Goal: Task Accomplishment & Management: Complete application form

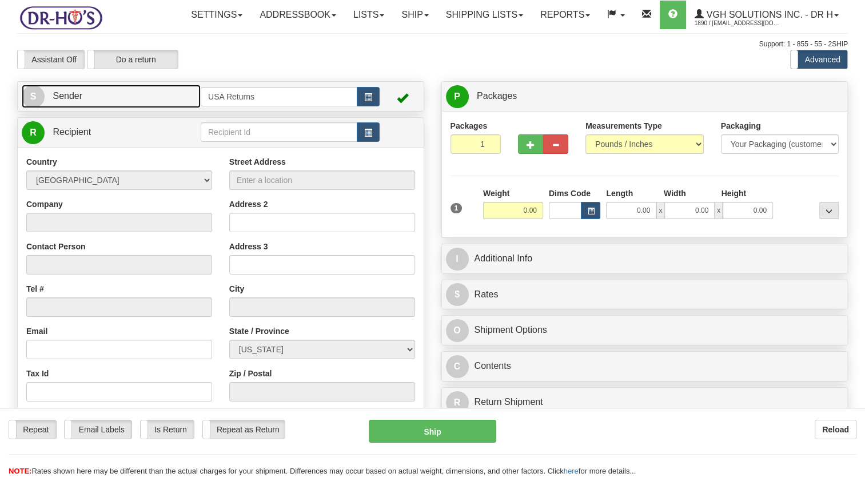
drag, startPoint x: 161, startPoint y: 122, endPoint x: 197, endPoint y: 122, distance: 36.6
click at [161, 108] on link "S Sender" at bounding box center [111, 96] width 179 height 23
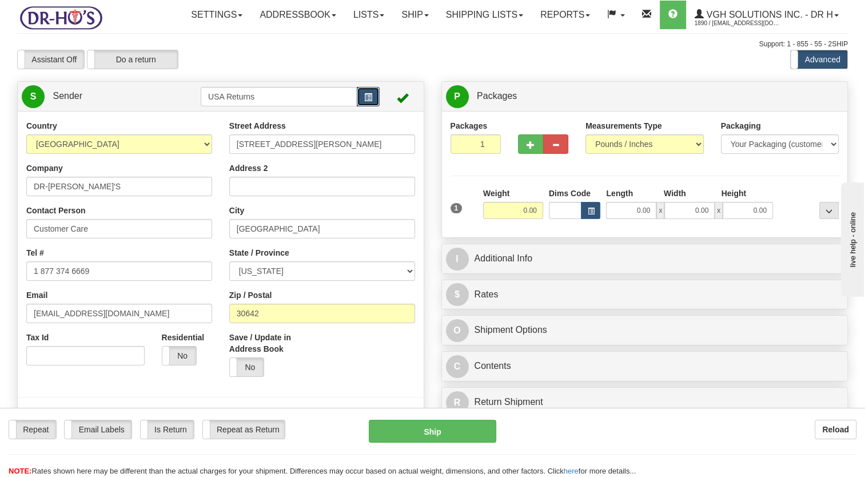
click at [362, 106] on button "button" at bounding box center [368, 96] width 23 height 19
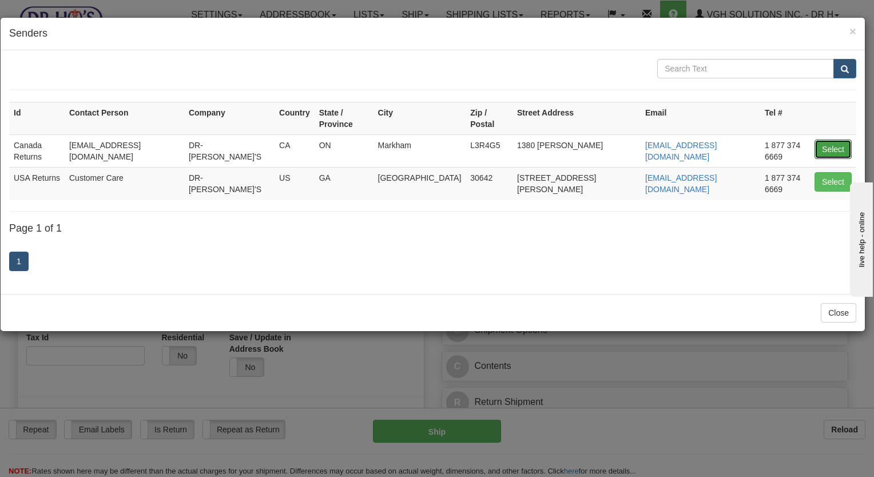
drag, startPoint x: 834, startPoint y: 141, endPoint x: 653, endPoint y: 157, distance: 182.0
click at [832, 141] on button "Select" at bounding box center [833, 149] width 37 height 19
type input "Canada Returns"
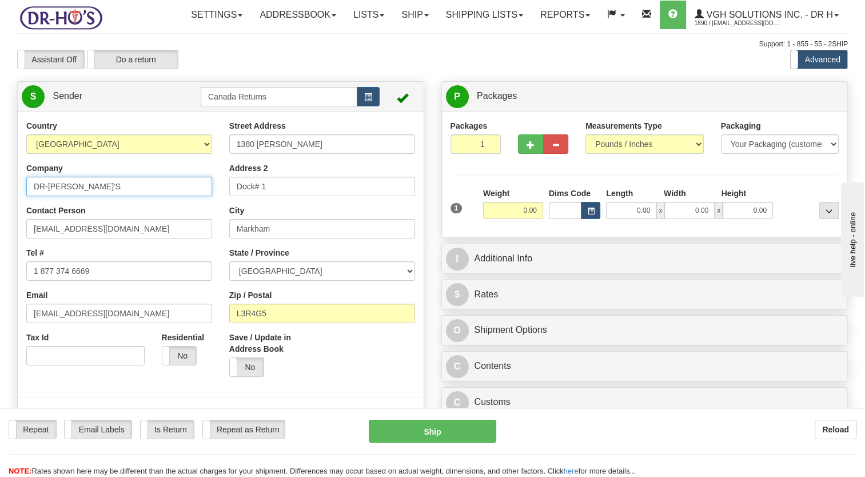
click at [0, 231] on html "Training Course Close Toggle navigation Settings Shipping Preferences New Sende…" at bounding box center [432, 238] width 865 height 477
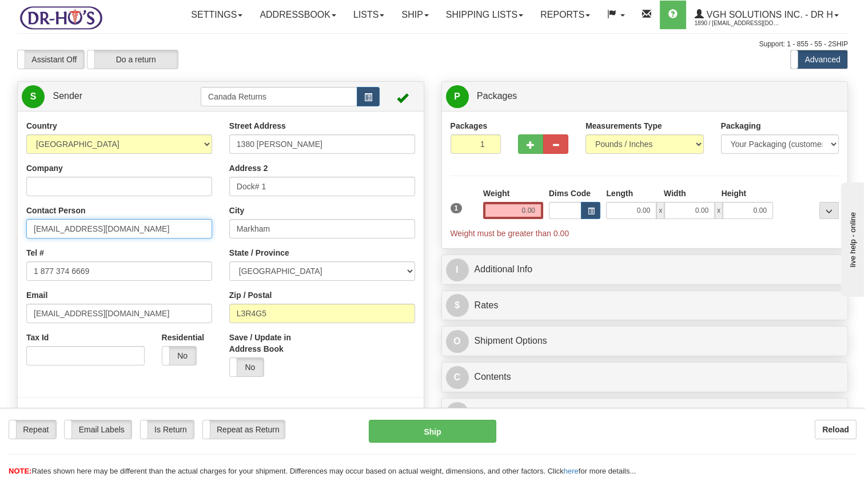
click at [0, 277] on html "Training Course Close Toggle navigation Settings Shipping Preferences New Sende…" at bounding box center [432, 238] width 865 height 477
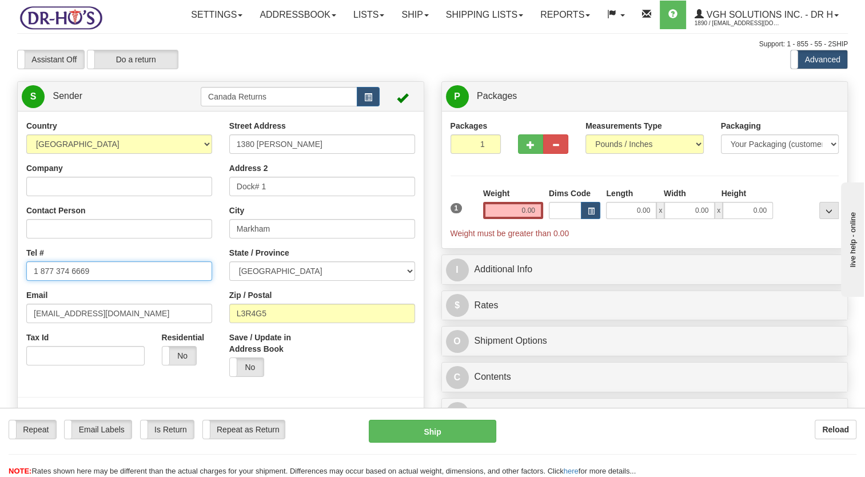
drag, startPoint x: 122, startPoint y: 296, endPoint x: 0, endPoint y: 320, distance: 124.3
click at [0, 320] on html "Training Course Close Toggle navigation Settings Shipping Preferences New Sende…" at bounding box center [432, 238] width 865 height 477
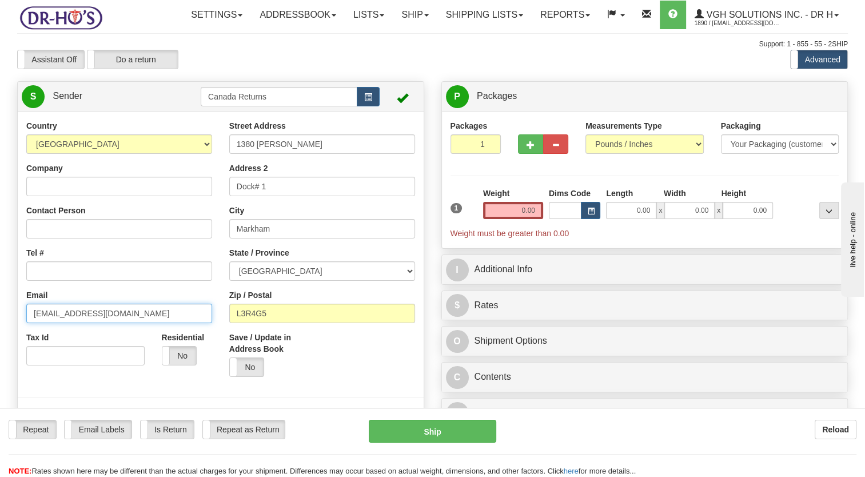
drag, startPoint x: 69, startPoint y: 349, endPoint x: 0, endPoint y: 355, distance: 68.9
click at [0, 353] on html "Training Course Close Toggle navigation Settings Shipping Preferences New Sende…" at bounding box center [432, 238] width 865 height 477
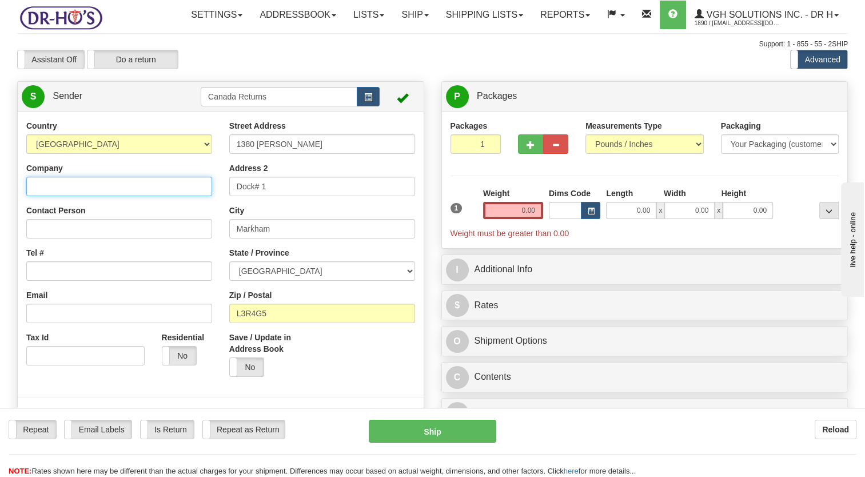
click at [81, 196] on input "Company" at bounding box center [119, 186] width 186 height 19
paste input "[PERSON_NAME]"
type input "[PERSON_NAME]"
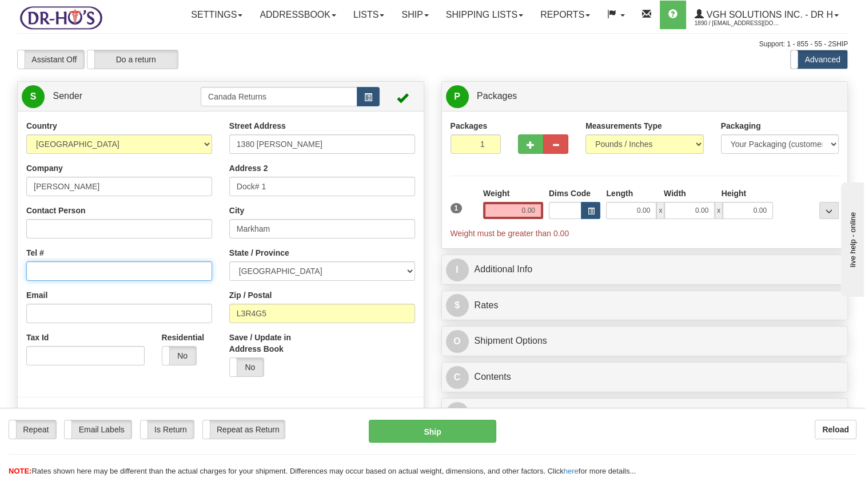
drag, startPoint x: 93, startPoint y: 300, endPoint x: 98, endPoint y: 296, distance: 6.9
click at [93, 281] on input "Tel #" at bounding box center [119, 270] width 186 height 19
paste input "[PHONE_NUMBER]"
click at [34, 281] on input "[PHONE_NUMBER]" at bounding box center [119, 270] width 186 height 19
click at [38, 281] on input "[PHONE_NUMBER]" at bounding box center [119, 270] width 186 height 19
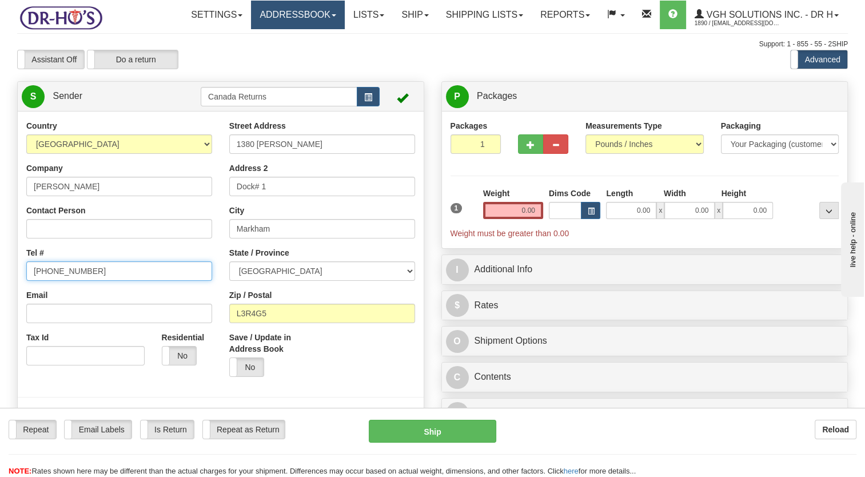
type input "[PHONE_NUMBER]"
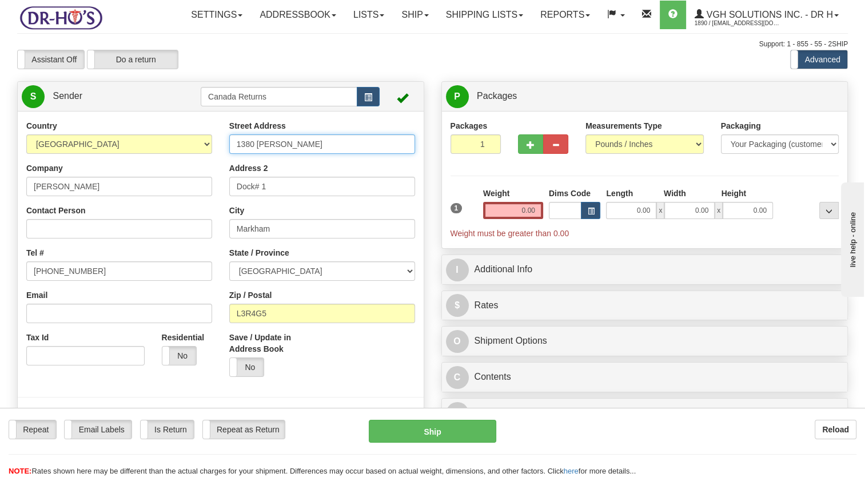
drag, startPoint x: 307, startPoint y: 170, endPoint x: 117, endPoint y: 197, distance: 192.4
click at [130, 196] on div "Country [GEOGRAPHIC_DATA] [GEOGRAPHIC_DATA] [GEOGRAPHIC_DATA] [GEOGRAPHIC_DATA]…" at bounding box center [221, 278] width 406 height 317
paste input "Box [STREET_ADDRESS]"
click at [238, 154] on input "Box [STREET_ADDRESS]" at bounding box center [322, 143] width 186 height 19
type input "Box [STREET_ADDRESS]"
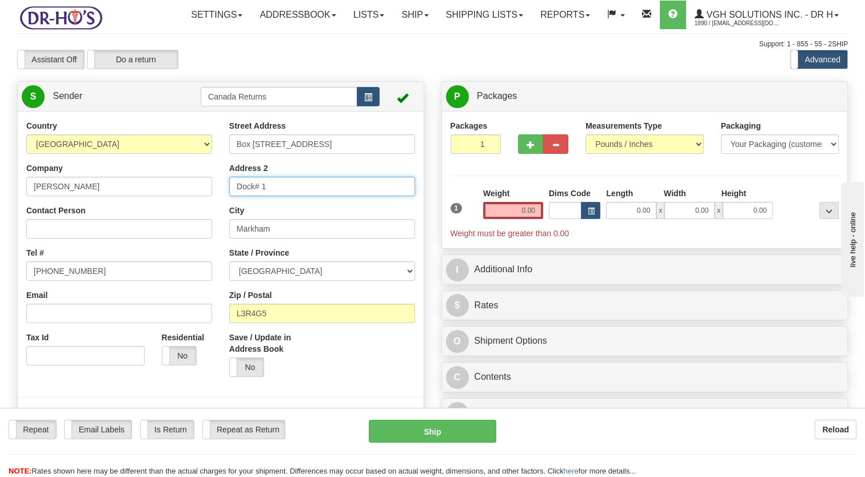
drag, startPoint x: 173, startPoint y: 224, endPoint x: 186, endPoint y: 221, distance: 14.0
click at [172, 224] on div "Country [GEOGRAPHIC_DATA] [GEOGRAPHIC_DATA] [GEOGRAPHIC_DATA] [GEOGRAPHIC_DATA]…" at bounding box center [221, 278] width 406 height 317
paste input "Pilot Butte"
type input "Pilot Butte"
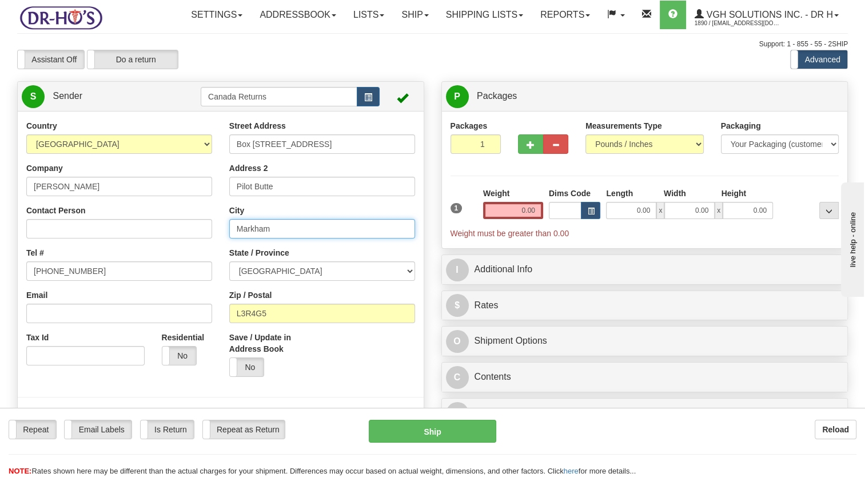
click at [264, 239] on input "Markham" at bounding box center [322, 228] width 186 height 19
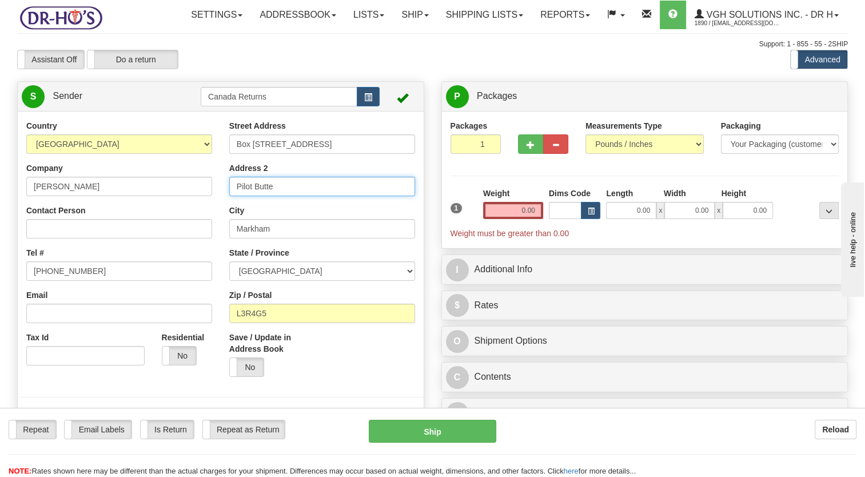
click at [202, 221] on div "Country [GEOGRAPHIC_DATA] [GEOGRAPHIC_DATA] [GEOGRAPHIC_DATA] [GEOGRAPHIC_DATA]…" at bounding box center [221, 278] width 406 height 317
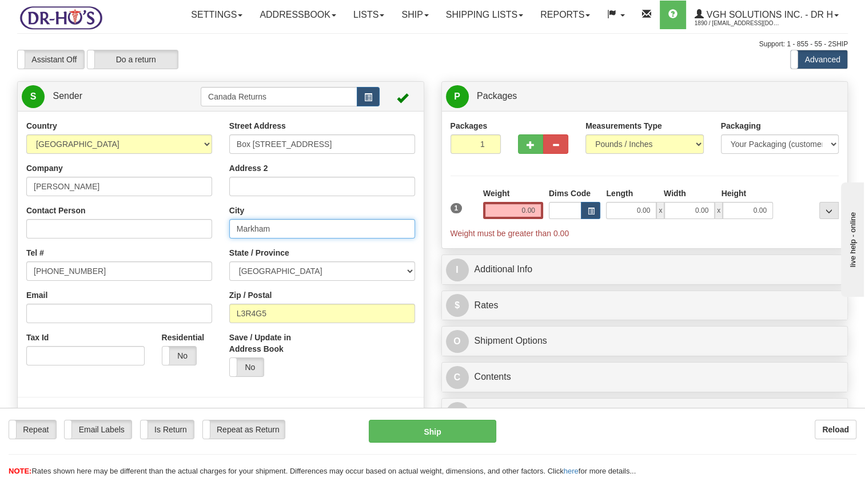
drag, startPoint x: 139, startPoint y: 262, endPoint x: 95, endPoint y: 266, distance: 44.2
click at [96, 266] on div "Country [GEOGRAPHIC_DATA] [GEOGRAPHIC_DATA] [GEOGRAPHIC_DATA] [GEOGRAPHIC_DATA]…" at bounding box center [221, 278] width 406 height 317
paste input "Pilot Butte"
type input "Pilot Butte"
click at [262, 281] on select "[GEOGRAPHIC_DATA] [GEOGRAPHIC_DATA] [GEOGRAPHIC_DATA] [GEOGRAPHIC_DATA] [GEOGRA…" at bounding box center [322, 270] width 186 height 19
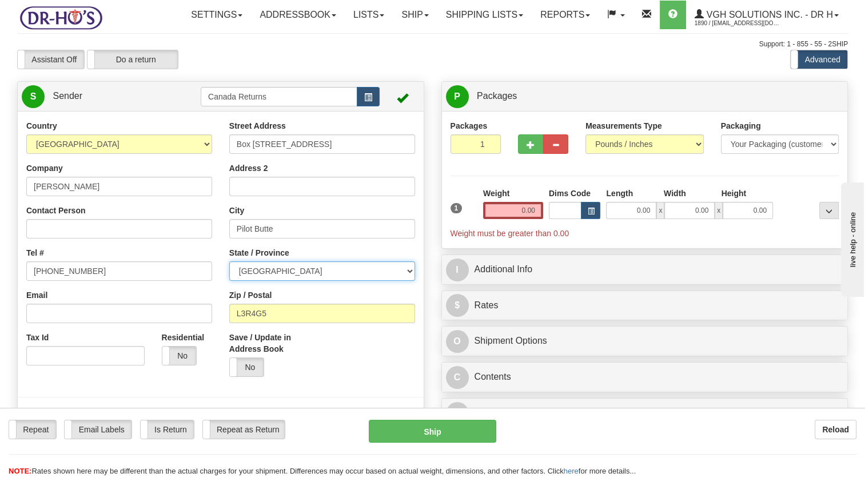
select select "SK"
click at [229, 281] on select "[GEOGRAPHIC_DATA] [GEOGRAPHIC_DATA] [GEOGRAPHIC_DATA] [GEOGRAPHIC_DATA] [GEOGRA…" at bounding box center [322, 270] width 186 height 19
drag, startPoint x: 271, startPoint y: 340, endPoint x: 280, endPoint y: 371, distance: 32.2
click at [176, 359] on div "Country [GEOGRAPHIC_DATA] [GEOGRAPHIC_DATA] [GEOGRAPHIC_DATA] [GEOGRAPHIC_DATA]…" at bounding box center [221, 278] width 406 height 317
click at [334, 371] on div "Save / Update in Address Book Yes No" at bounding box center [322, 359] width 203 height 54
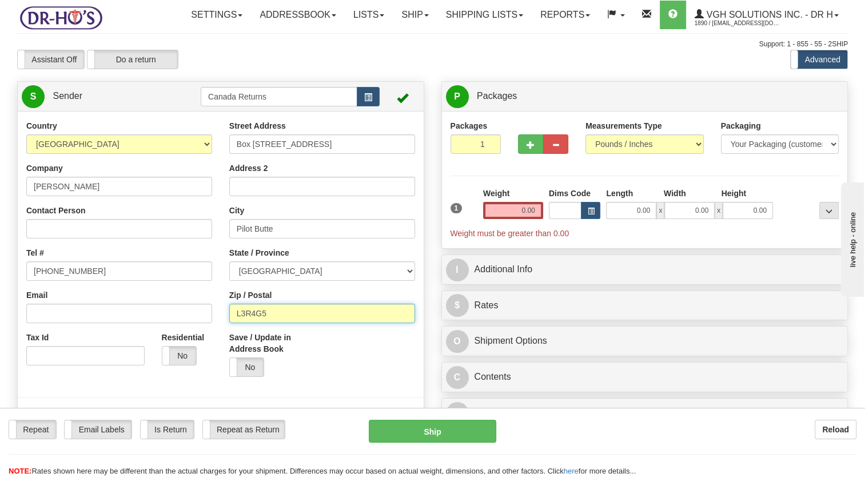
drag, startPoint x: 247, startPoint y: 340, endPoint x: 158, endPoint y: 358, distance: 90.5
click at [148, 353] on div "Country [GEOGRAPHIC_DATA] [GEOGRAPHIC_DATA] [GEOGRAPHIC_DATA] [GEOGRAPHIC_DATA]…" at bounding box center [221, 278] width 406 height 317
paste input "S0G3Z0"
type input "S0G3Z0"
click at [308, 377] on div "Yes No" at bounding box center [271, 366] width 84 height 19
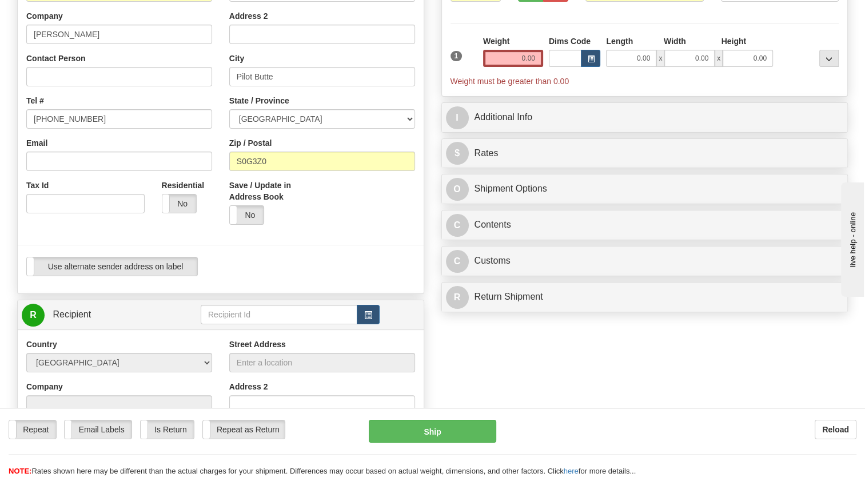
scroll to position [172, 0]
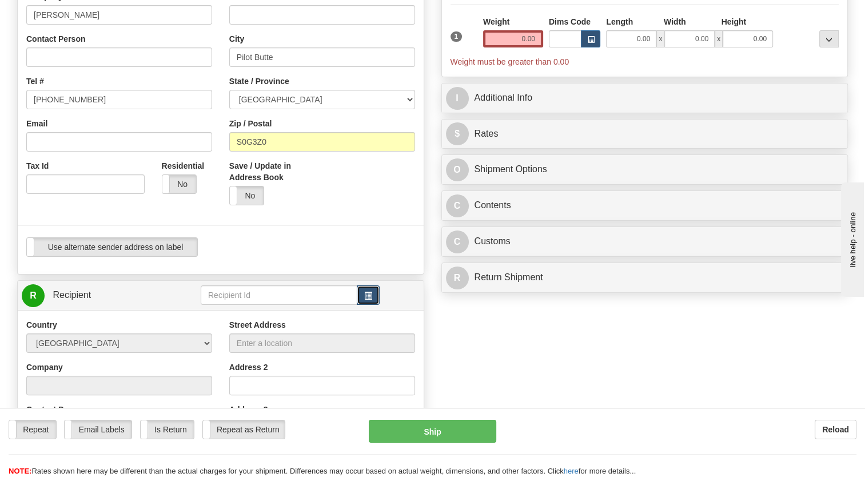
click at [377, 305] on button "button" at bounding box center [368, 294] width 23 height 19
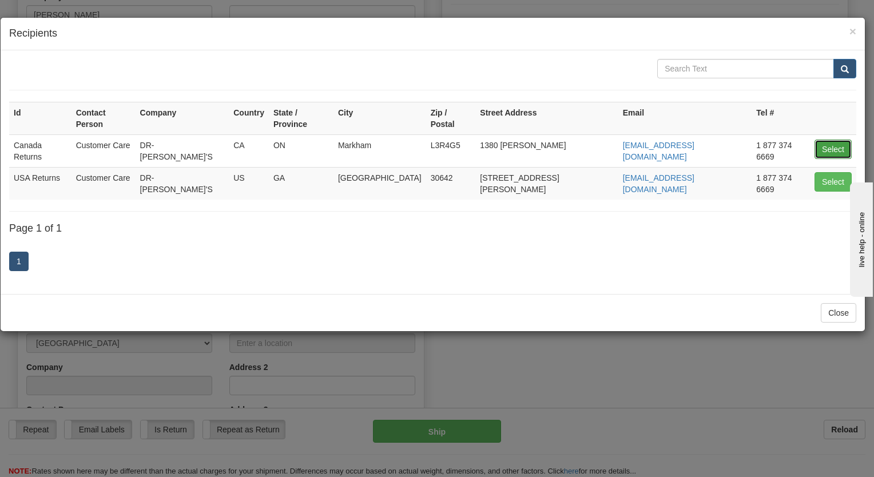
click at [831, 140] on button "Select" at bounding box center [833, 149] width 37 height 19
type input "Canada Returns"
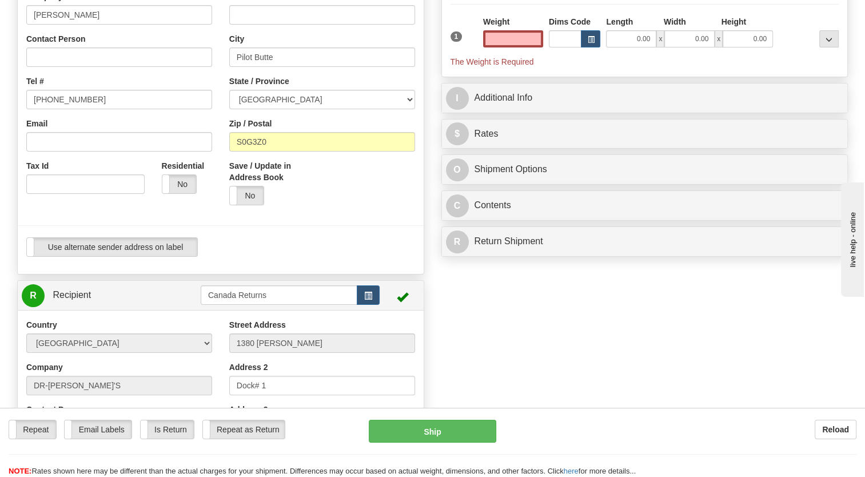
type input "0.00"
click at [409, 237] on div at bounding box center [220, 225] width 423 height 23
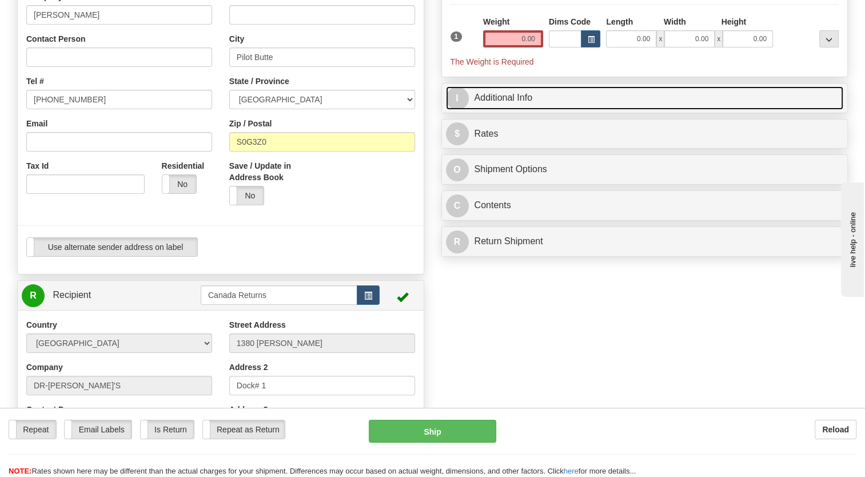
click at [492, 110] on link "I Additional Info" at bounding box center [645, 97] width 398 height 23
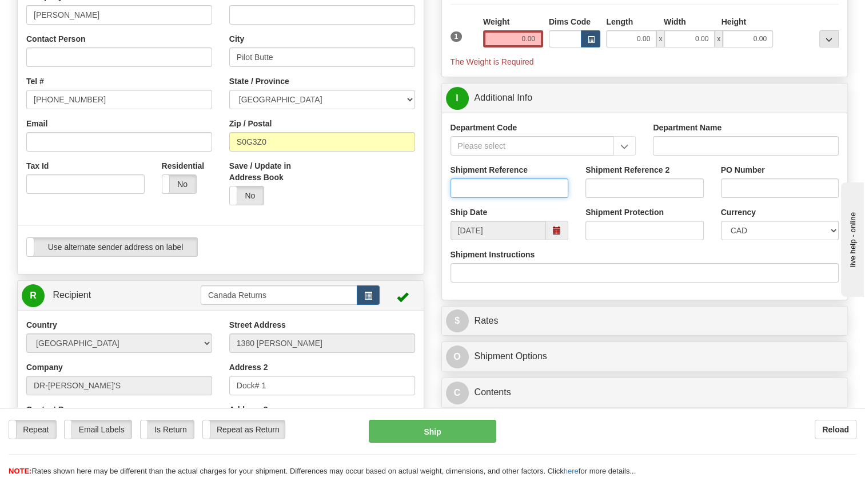
click at [477, 198] on input "Shipment Reference" at bounding box center [510, 187] width 118 height 19
paste input "1137293"
type input "1137293"
click at [428, 223] on div at bounding box center [220, 93] width 423 height 289
click at [559, 235] on span at bounding box center [557, 231] width 8 height 8
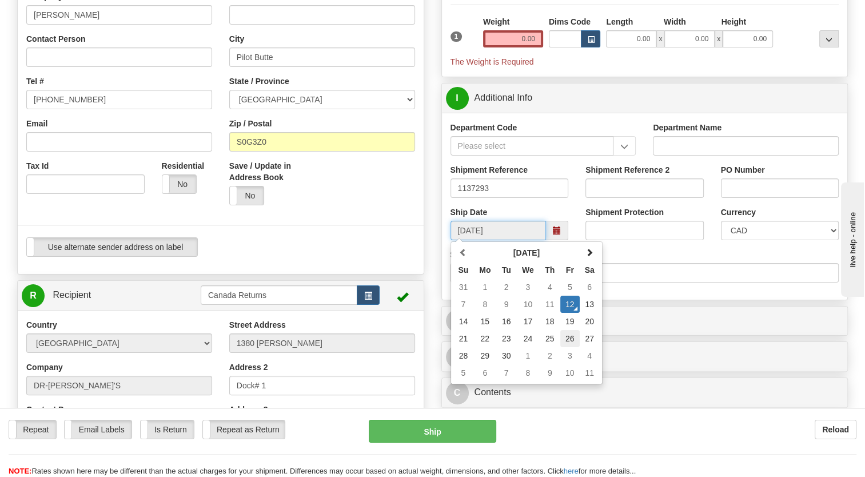
click at [574, 347] on td "26" at bounding box center [570, 338] width 19 height 17
type input "[DATE]"
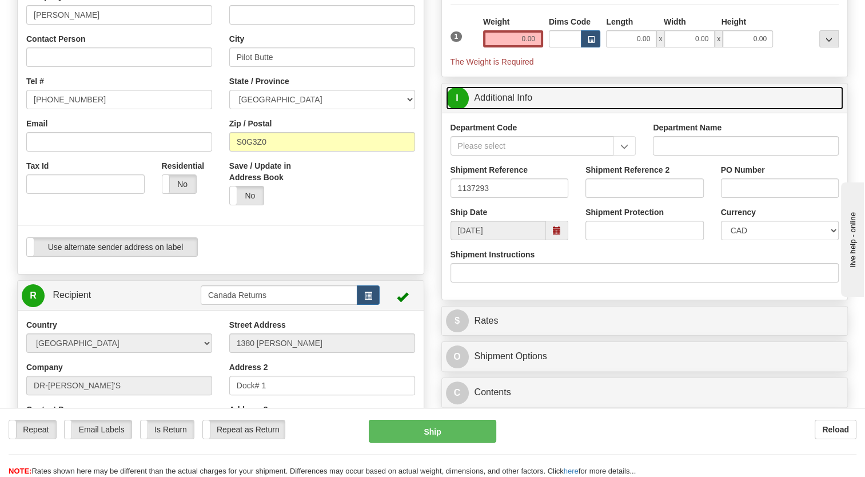
click at [547, 110] on link "I Additional Info" at bounding box center [645, 97] width 398 height 23
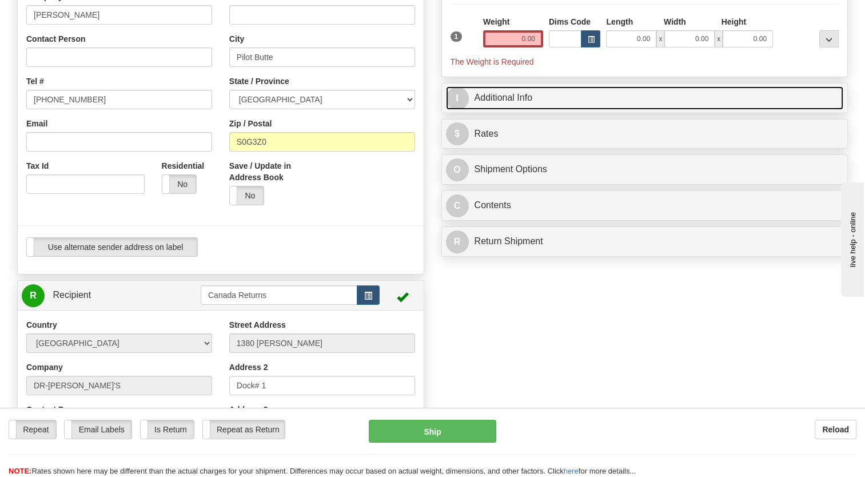
click at [547, 110] on link "I Additional Info" at bounding box center [645, 97] width 398 height 23
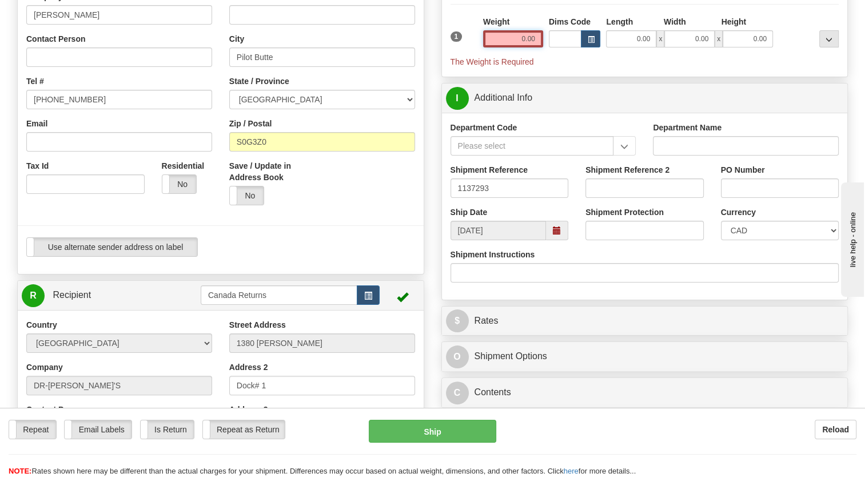
click at [505, 47] on input "0.00" at bounding box center [513, 38] width 60 height 17
type input "1.00"
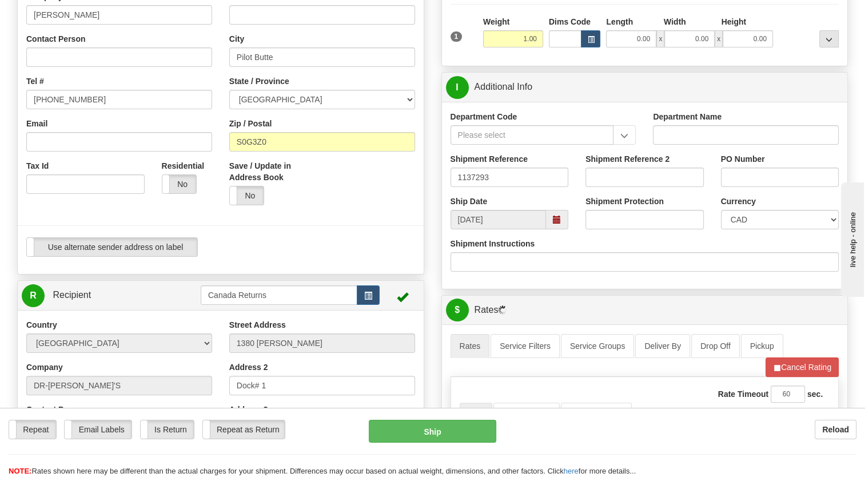
click at [463, 35] on div "Packages 1 1 Measurements Type" at bounding box center [645, 3] width 389 height 109
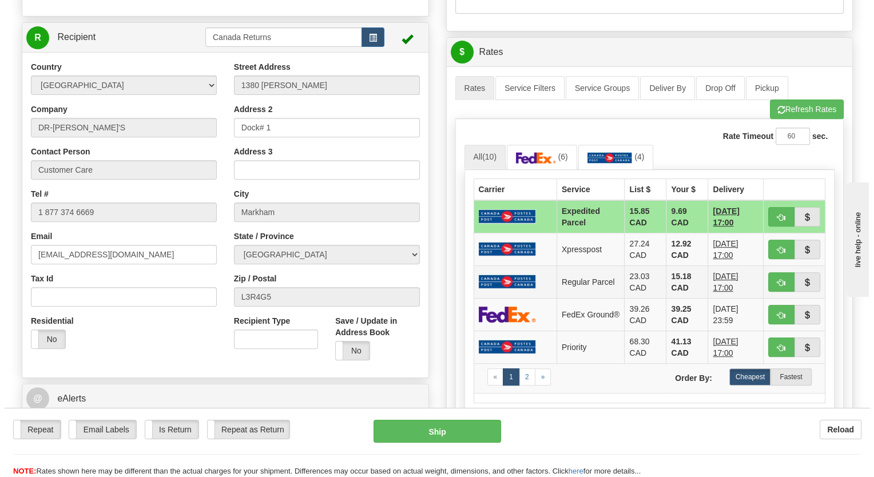
scroll to position [458, 0]
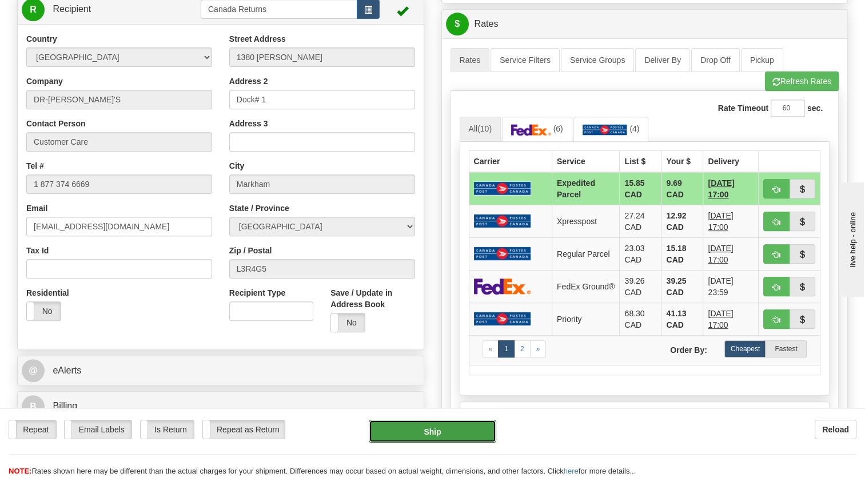
click at [428, 435] on button "Ship" at bounding box center [432, 431] width 127 height 23
type input "DOM.EP"
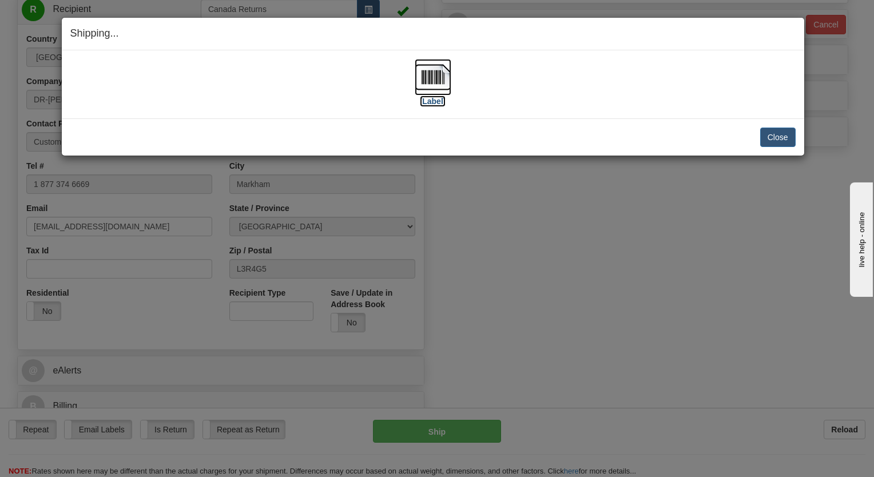
click at [435, 76] on img at bounding box center [433, 77] width 37 height 37
drag, startPoint x: 447, startPoint y: 220, endPoint x: 398, endPoint y: 126, distance: 105.9
click at [447, 220] on div "Shipping... Your SHIPMENT will EXPIRE in [Label] IMPORTANT NOTICE Embassy / Con…" at bounding box center [437, 238] width 874 height 477
